Goal: Find specific page/section: Find specific page/section

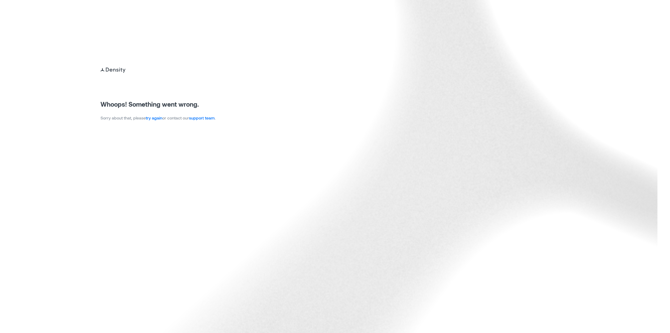
click at [156, 120] on link "try again" at bounding box center [154, 117] width 16 height 5
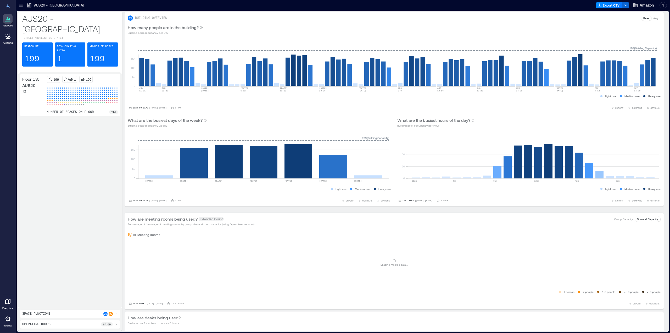
click at [20, 7] on icon at bounding box center [20, 5] width 5 height 5
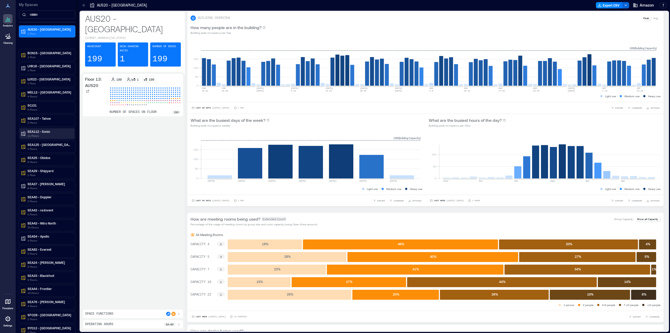
click at [41, 136] on p "11 Floors" at bounding box center [49, 135] width 44 height 4
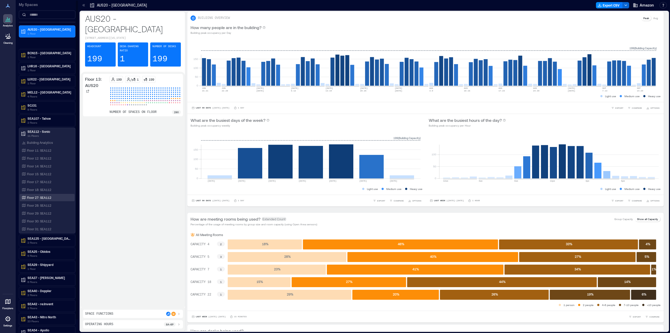
click at [45, 199] on p "Floor 27: SEA112" at bounding box center [39, 197] width 24 height 4
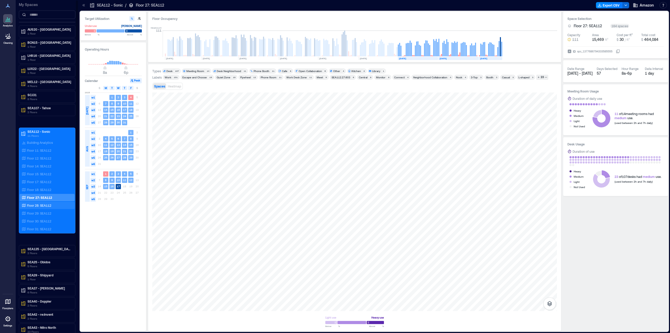
click at [42, 204] on p "Floor 28: SEA112" at bounding box center [39, 205] width 24 height 4
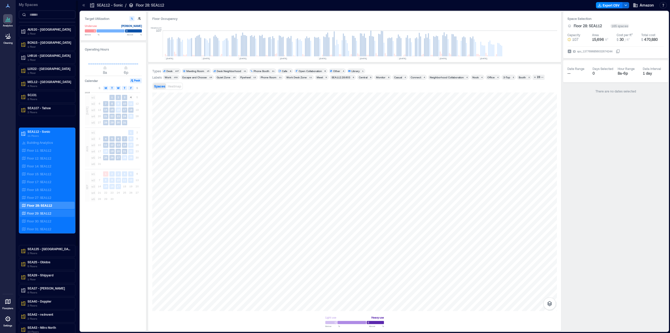
click at [36, 213] on p "Floor 29: SEA112" at bounding box center [39, 213] width 24 height 4
